Goal: Task Accomplishment & Management: Complete application form

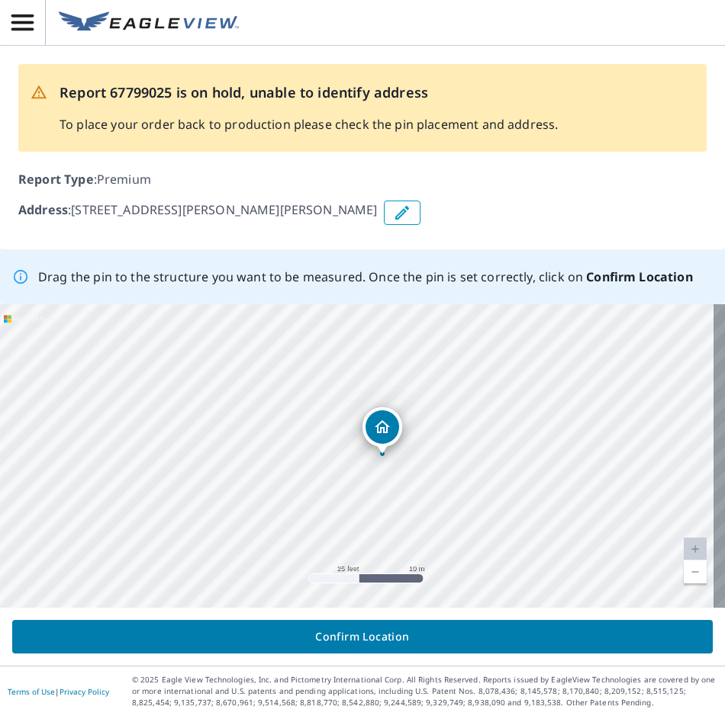
drag, startPoint x: 450, startPoint y: 468, endPoint x: 475, endPoint y: 469, distance: 25.2
click at [475, 469] on div "9530 S Amelia Ave Amelia Court House, VA 23002" at bounding box center [362, 456] width 725 height 304
click at [685, 573] on link "Current Level 20, Zoom Out" at bounding box center [694, 572] width 23 height 23
click at [685, 573] on link "Current Level 19, Zoom Out" at bounding box center [694, 572] width 23 height 23
click at [685, 573] on link "Current Level 18, Zoom Out" at bounding box center [694, 572] width 23 height 23
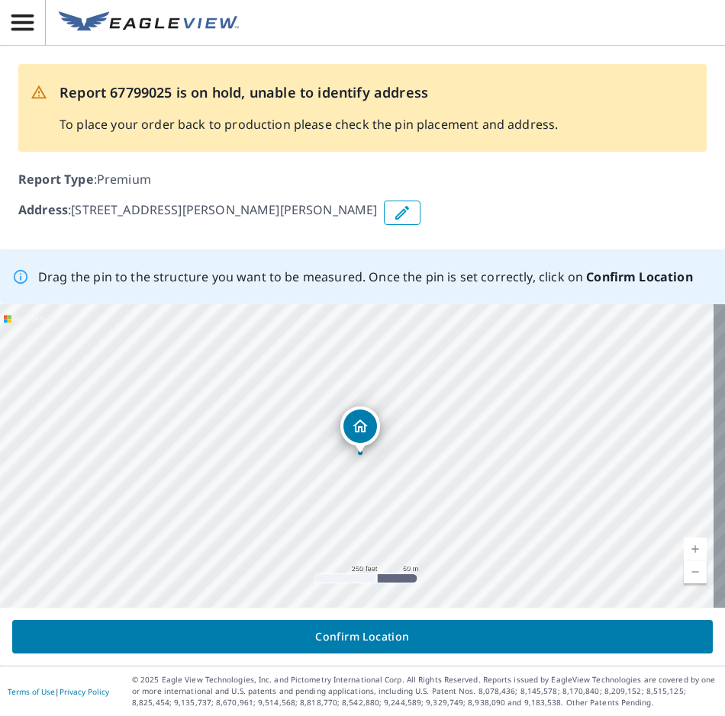
click at [690, 555] on link "Current Level 17, Zoom In" at bounding box center [694, 549] width 23 height 23
click at [690, 555] on link "Current Level 18, Zoom In" at bounding box center [694, 549] width 23 height 23
click at [690, 555] on link "Current Level 19, Zoom In" at bounding box center [694, 549] width 23 height 23
drag, startPoint x: 474, startPoint y: 507, endPoint x: 393, endPoint y: 489, distance: 83.7
click at [393, 489] on div "9530 S Amelia Ave Amelia Court House, VA 23002" at bounding box center [362, 456] width 725 height 304
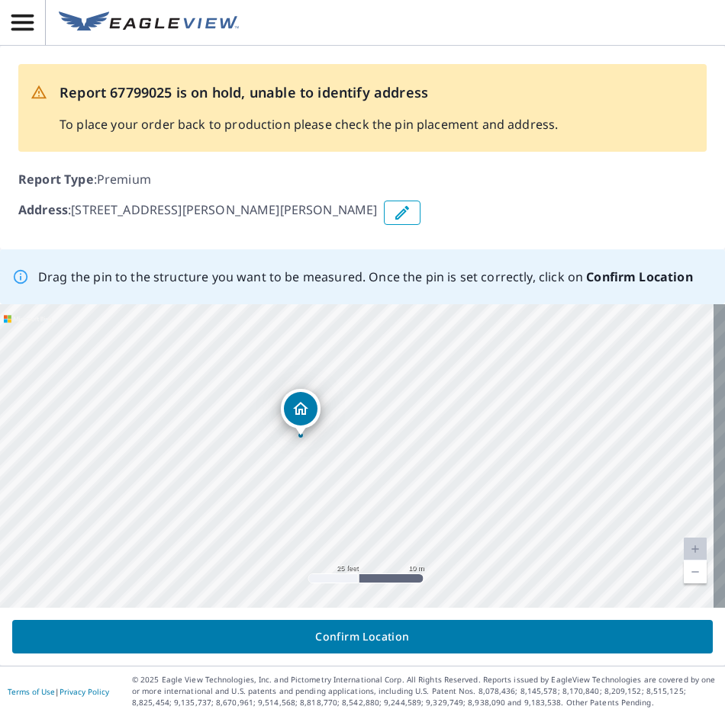
click at [304, 412] on icon "Dropped pin, building 1, Residential property, 9530 S Amelia Ave Amelia Court H…" at bounding box center [300, 408] width 15 height 13
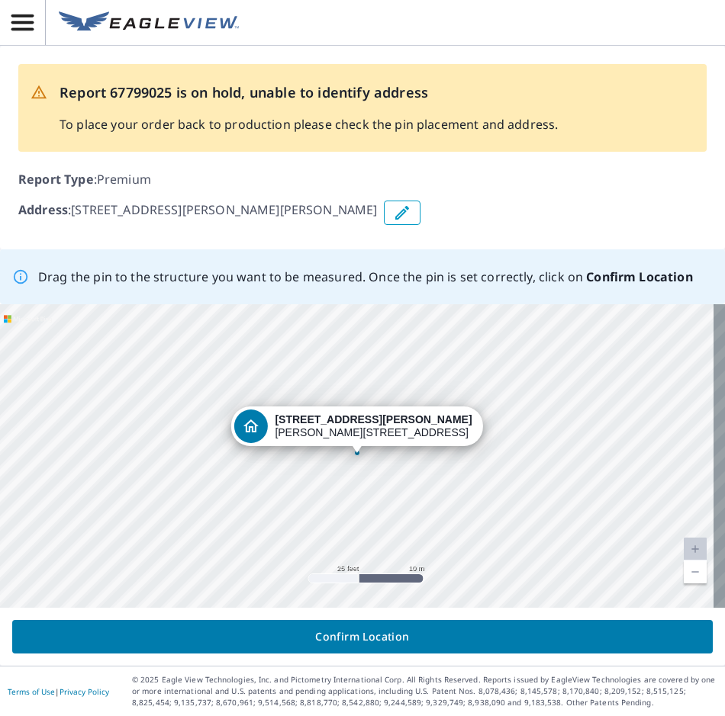
click at [259, 420] on icon "Dropped pin, building 1, Residential property, 9530 S Amelia Ave Amelia Court H…" at bounding box center [250, 426] width 18 height 18
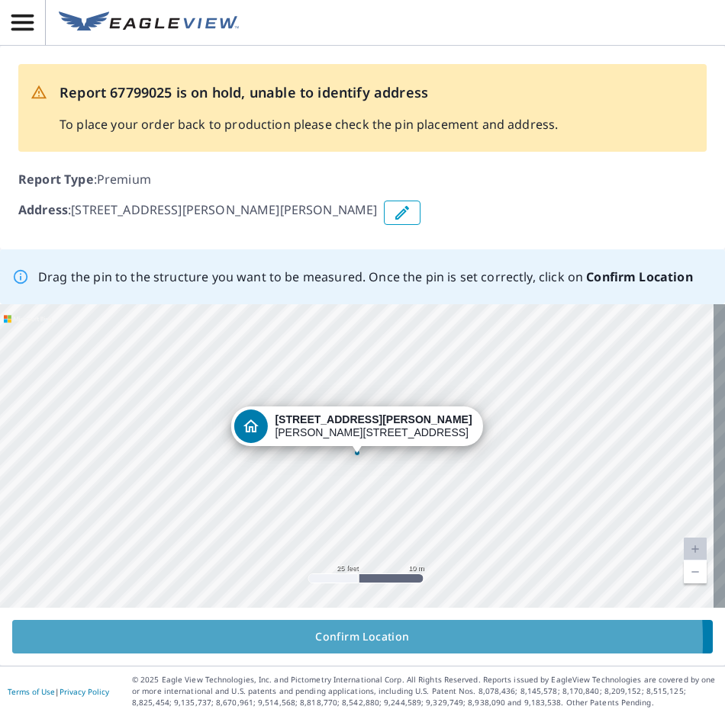
click at [347, 641] on span "Confirm Location" at bounding box center [362, 637] width 676 height 19
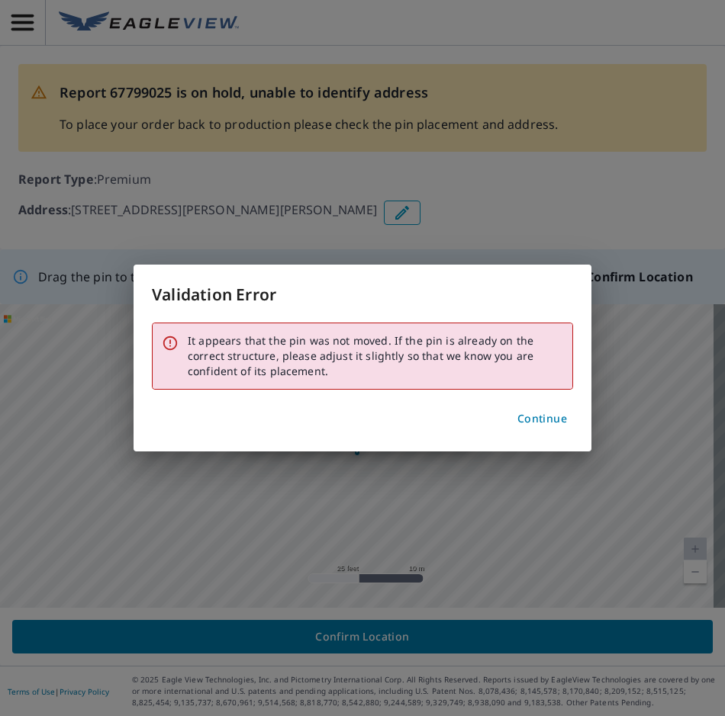
click at [531, 417] on span "Continue" at bounding box center [542, 419] width 50 height 19
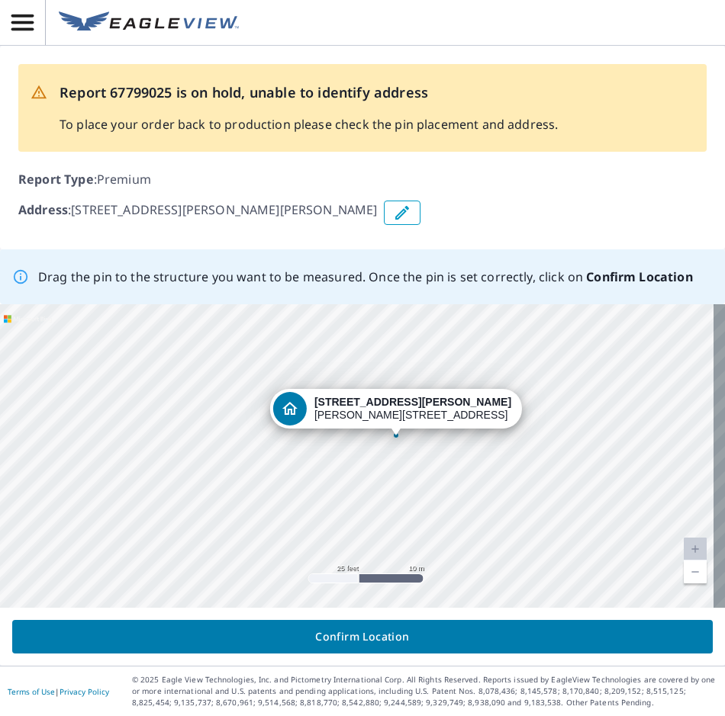
drag, startPoint x: 365, startPoint y: 426, endPoint x: 404, endPoint y: 409, distance: 42.7
click at [404, 409] on div "9530 S Amelia Ave Amelia Court House, VA 23002" at bounding box center [362, 456] width 725 height 304
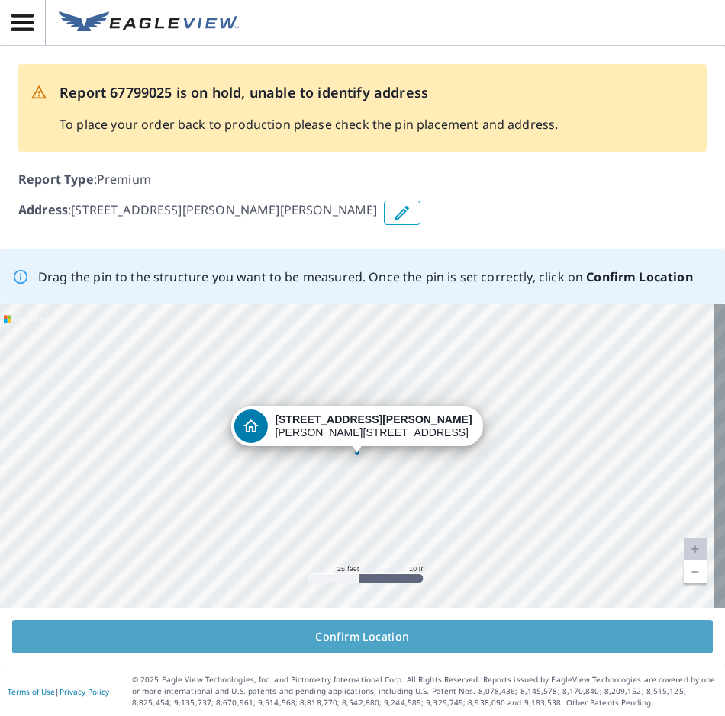
click at [375, 640] on span "Confirm Location" at bounding box center [362, 637] width 676 height 19
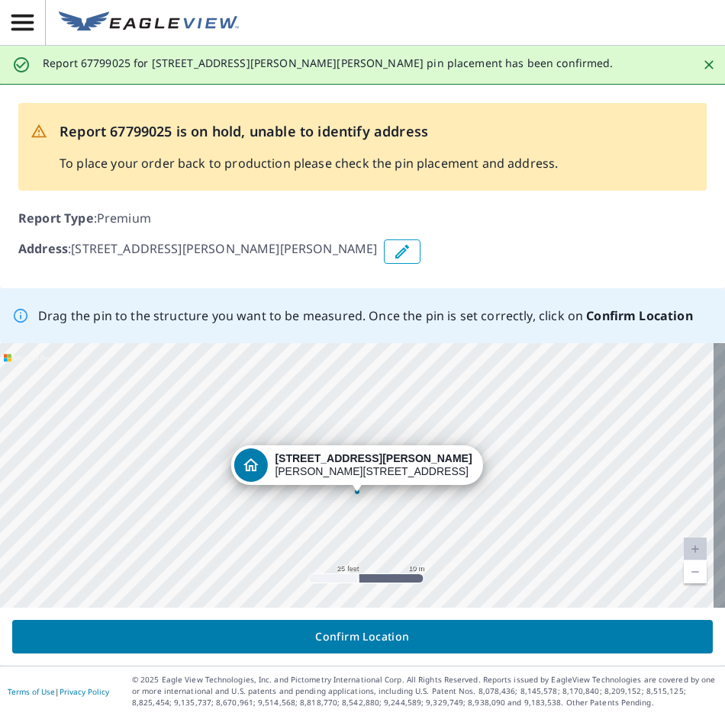
click at [378, 638] on span "Confirm Location" at bounding box center [362, 637] width 676 height 19
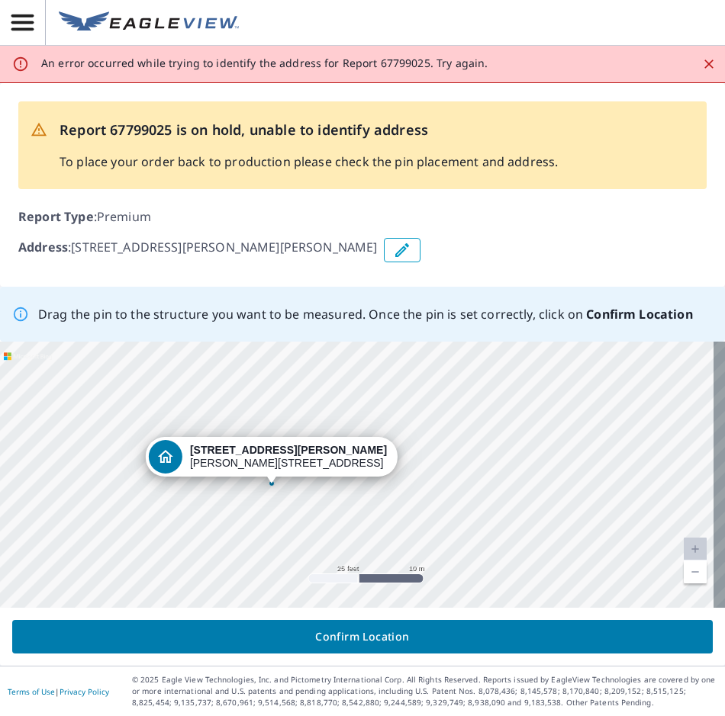
drag, startPoint x: 346, startPoint y: 468, endPoint x: 260, endPoint y: 461, distance: 85.7
click at [260, 461] on div "9530 S Amelia Ave Amelia Court House, VA 23002" at bounding box center [362, 475] width 725 height 266
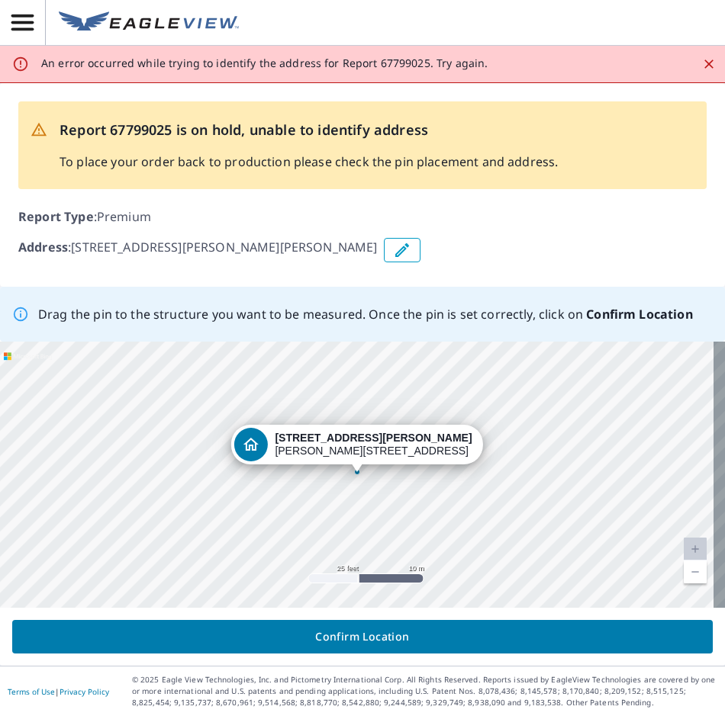
click at [359, 631] on span "Confirm Location" at bounding box center [362, 637] width 676 height 19
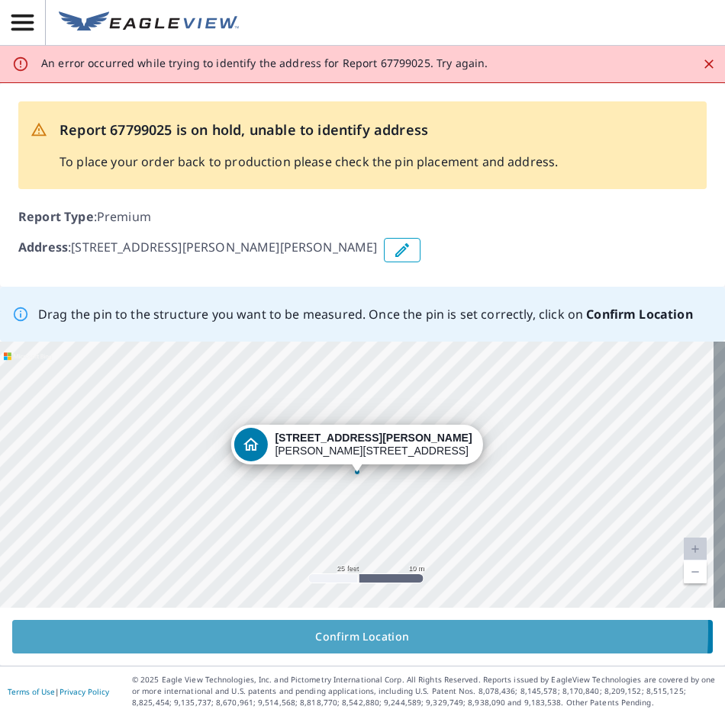
click at [359, 631] on span "Confirm Location" at bounding box center [362, 637] width 676 height 19
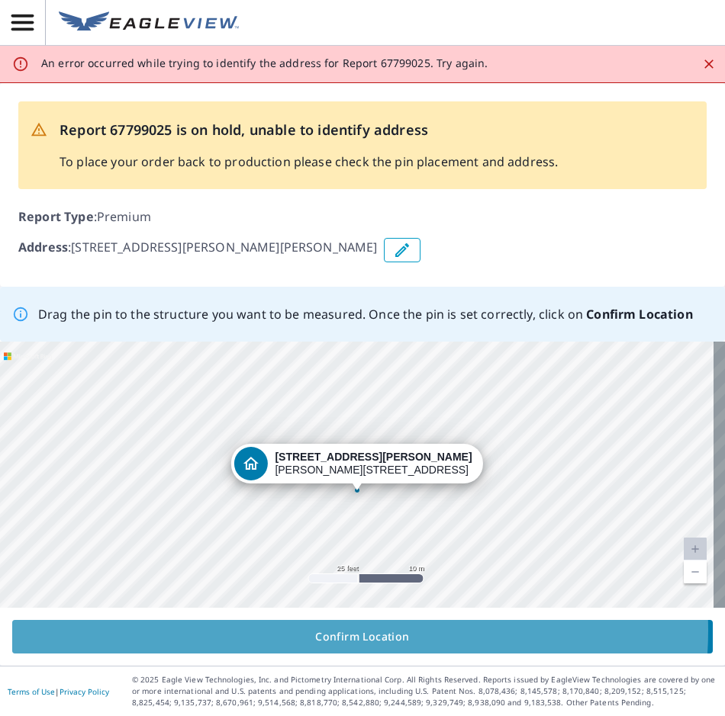
click at [359, 631] on span "Confirm Location" at bounding box center [362, 637] width 676 height 19
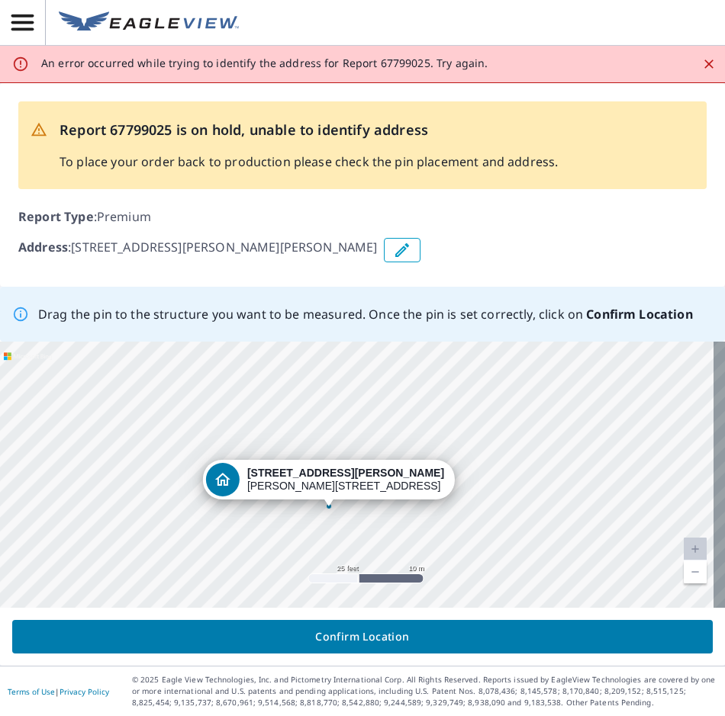
drag, startPoint x: 355, startPoint y: 464, endPoint x: 325, endPoint y: 486, distance: 37.1
click at [325, 486] on div "9530 S Amelia Ave Amelia Court House, VA 23002" at bounding box center [362, 475] width 725 height 266
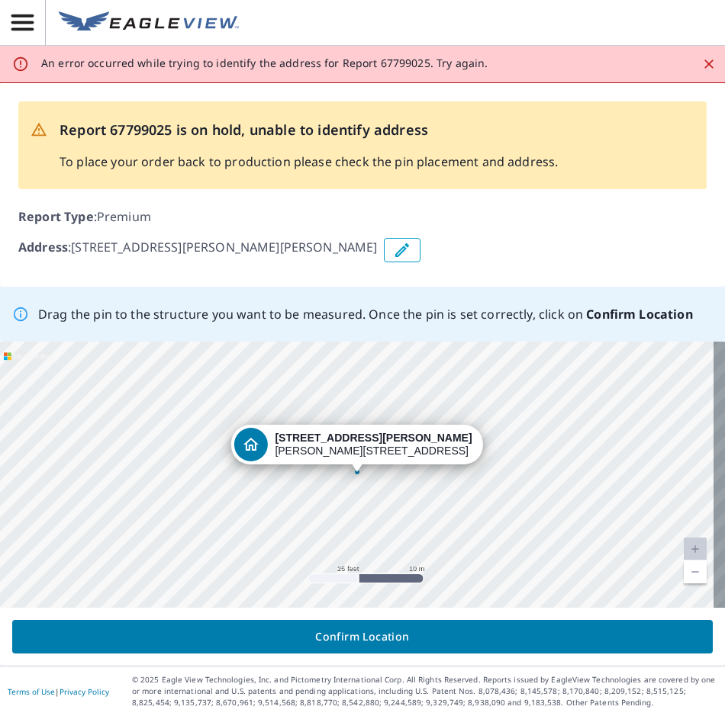
drag, startPoint x: 375, startPoint y: 615, endPoint x: 367, endPoint y: 629, distance: 16.4
click at [372, 618] on div "Confirm Location" at bounding box center [362, 637] width 725 height 58
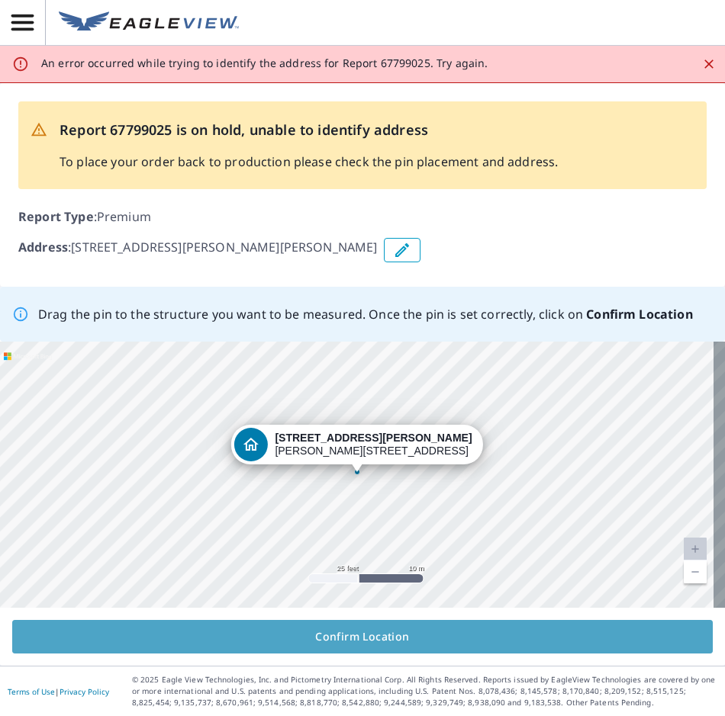
click at [367, 630] on span "Confirm Location" at bounding box center [362, 637] width 676 height 19
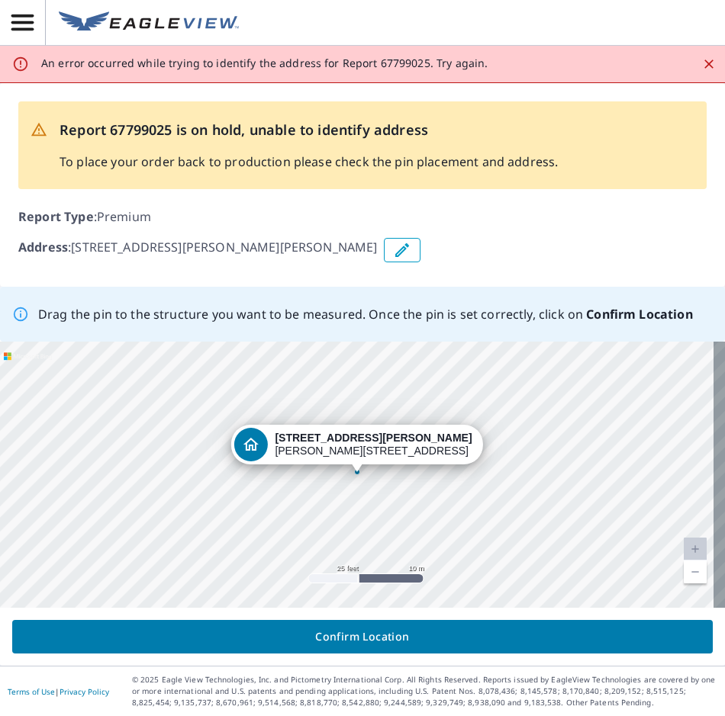
click at [367, 630] on span "Confirm Location" at bounding box center [362, 637] width 676 height 19
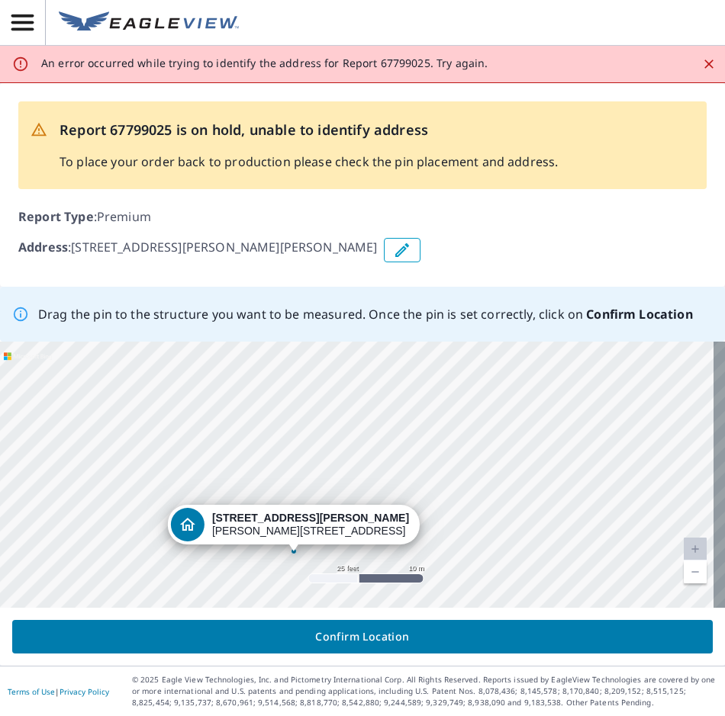
drag, startPoint x: 365, startPoint y: 451, endPoint x: 295, endPoint y: 523, distance: 100.3
click at [295, 523] on div "9530 S Amelia Ave Amelia Court House, VA 23002" at bounding box center [362, 475] width 725 height 266
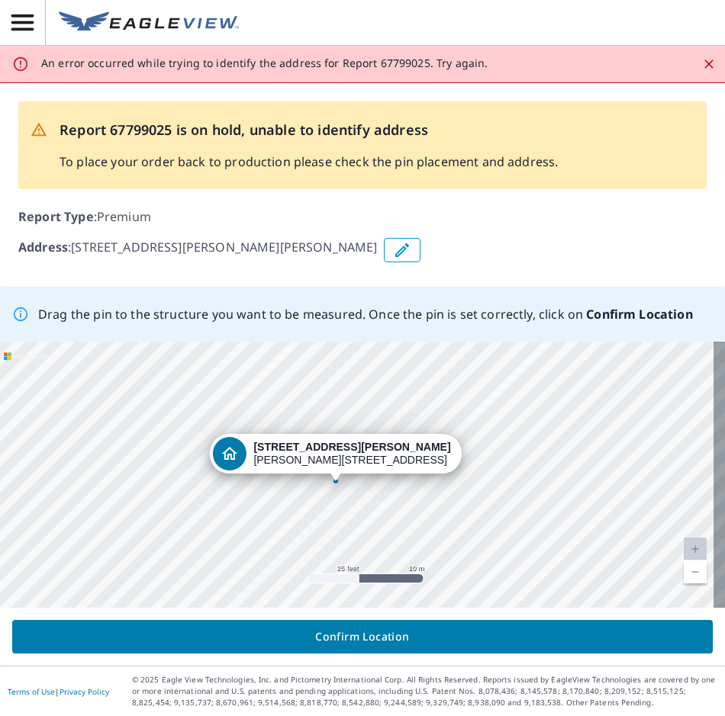
drag, startPoint x: 211, startPoint y: 500, endPoint x: 190, endPoint y: 509, distance: 23.2
click at [190, 509] on div "9530 S Amelia Ave Amelia Court House, VA 23002" at bounding box center [362, 475] width 725 height 266
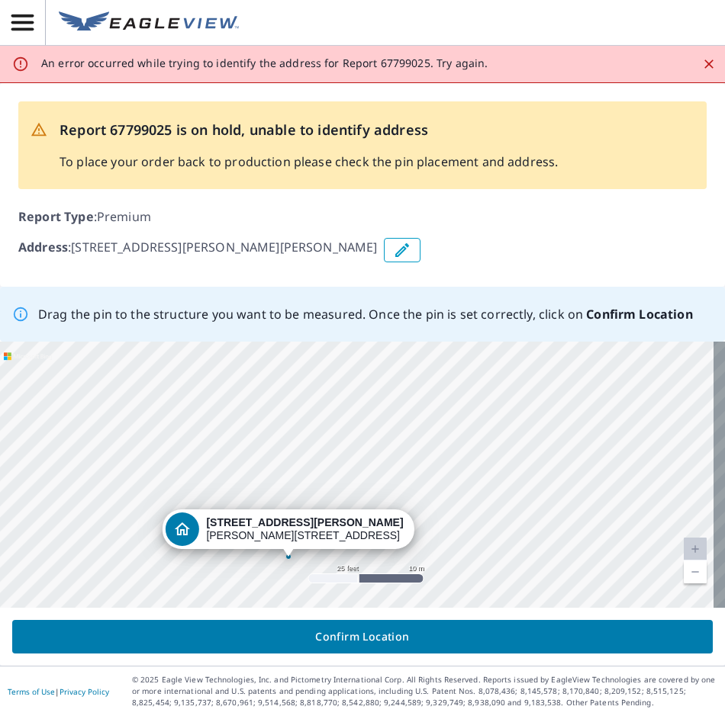
drag, startPoint x: 328, startPoint y: 440, endPoint x: 297, endPoint y: 479, distance: 49.9
click at [297, 479] on div "9530 S Amelia Ave Amelia Court House, VA 23002" at bounding box center [362, 475] width 725 height 266
click at [423, 626] on button "Confirm Location" at bounding box center [362, 637] width 700 height 34
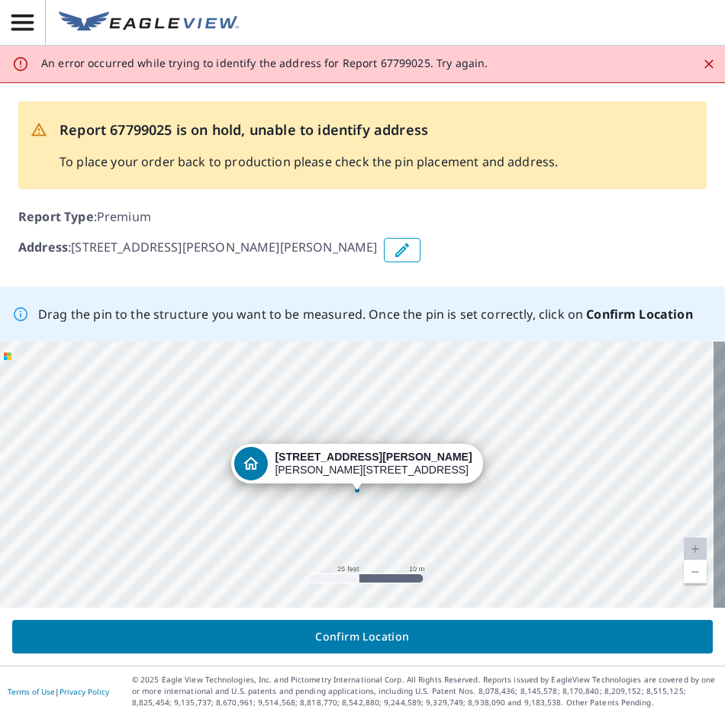
click at [423, 626] on button "Confirm Location" at bounding box center [362, 637] width 700 height 34
